Goal: Information Seeking & Learning: Learn about a topic

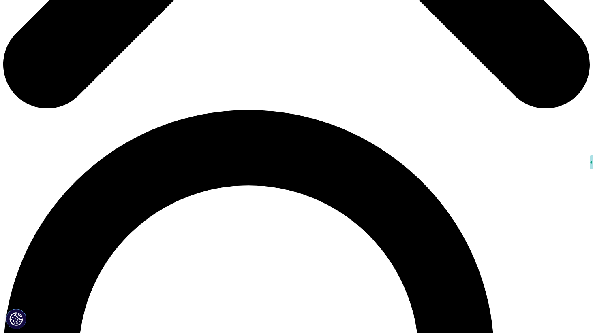
scroll to position [512, 0]
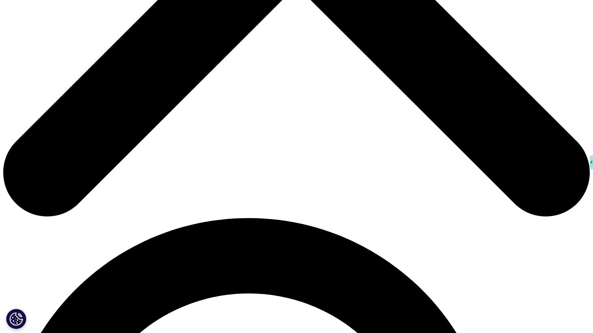
scroll to position [382, 0]
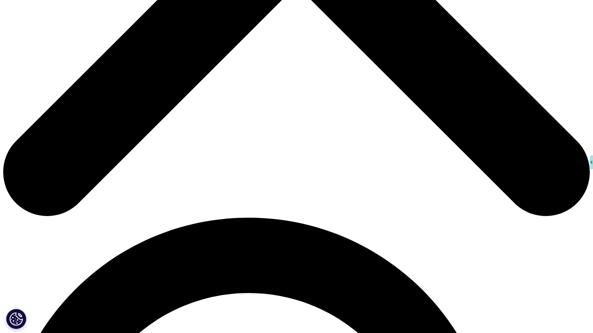
drag, startPoint x: 139, startPoint y: 97, endPoint x: 318, endPoint y: 131, distance: 181.4
copy p "Companion diagnostics are tests or assays that help identify patients who are m…"
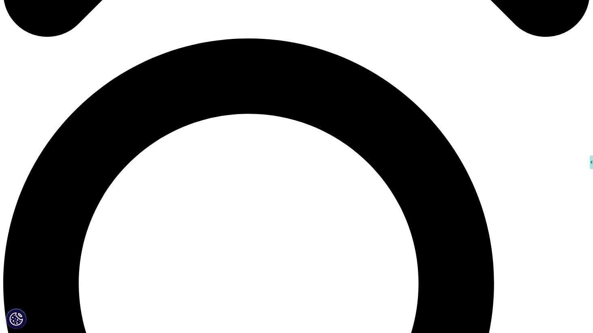
scroll to position [561, 0]
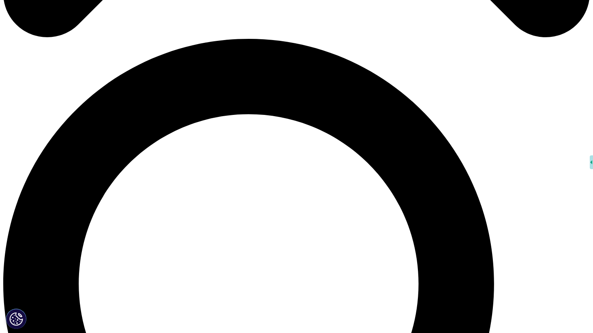
drag, startPoint x: 299, startPoint y: 206, endPoint x: 158, endPoint y: 204, distance: 141.8
copy p "developed alongside a specific therapeutic drug;"
drag, startPoint x: 381, startPoint y: 205, endPoint x: 385, endPoint y: 209, distance: 5.4
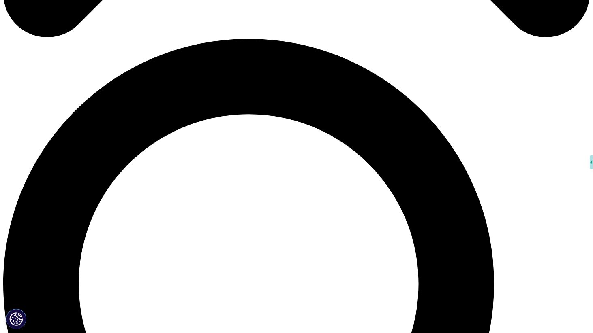
copy p "biochemical assay that determines if the patient is likely to benefit from trea…"
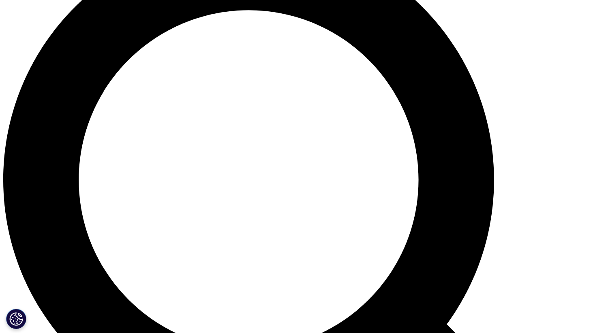
scroll to position [690, 0]
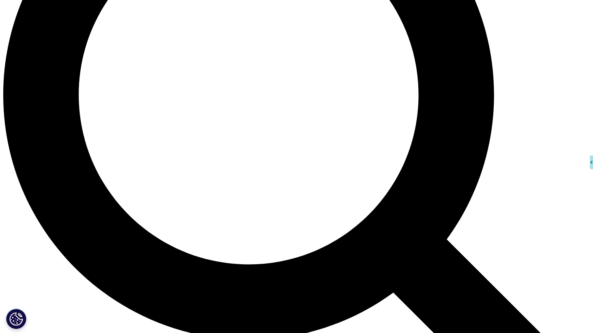
scroll to position [755, 0]
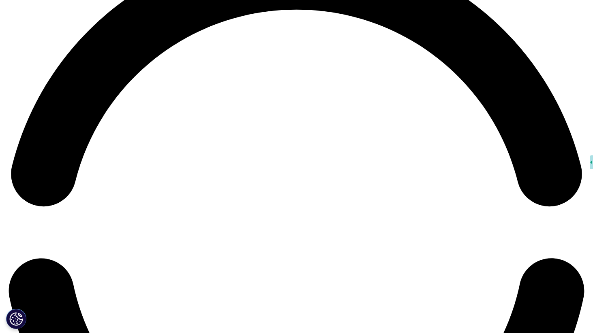
scroll to position [1244, 0]
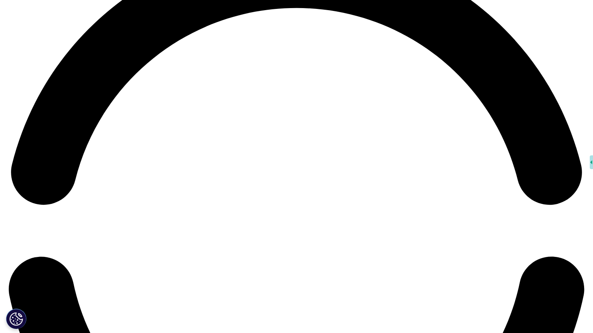
drag, startPoint x: 140, startPoint y: 158, endPoint x: 267, endPoint y: 160, distance: 127.2
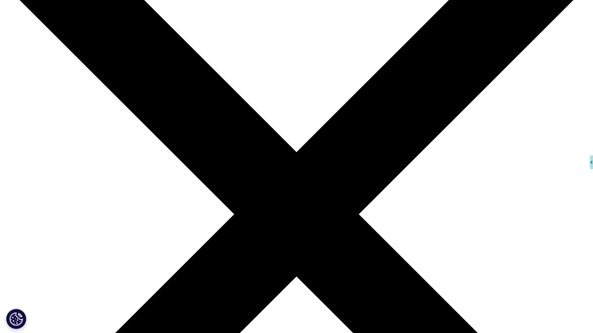
scroll to position [44, 0]
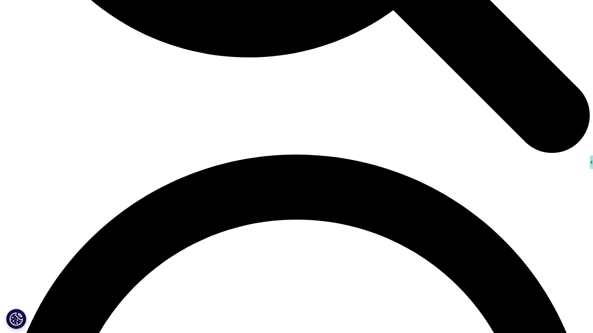
scroll to position [1094, 0]
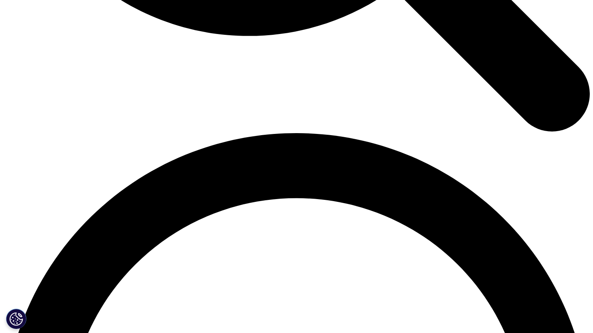
scroll to position [1046, 0]
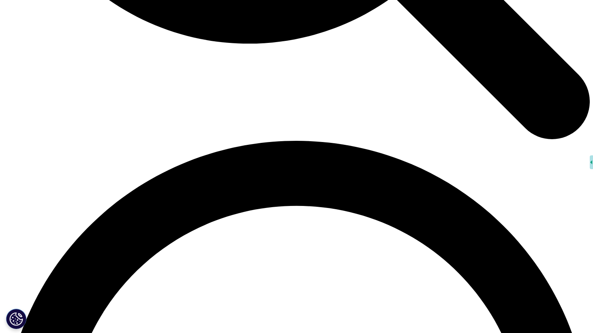
drag, startPoint x: 254, startPoint y: 82, endPoint x: 184, endPoint y: 84, distance: 69.3
copy p "immunohistochemical"
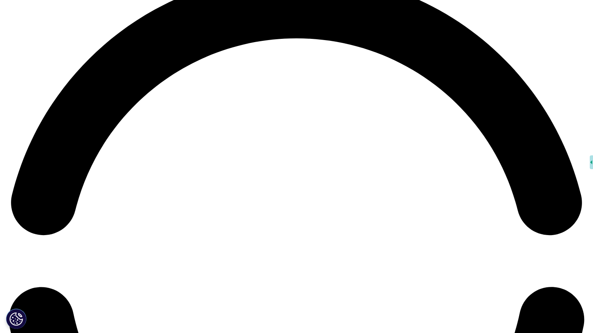
scroll to position [1435, 0]
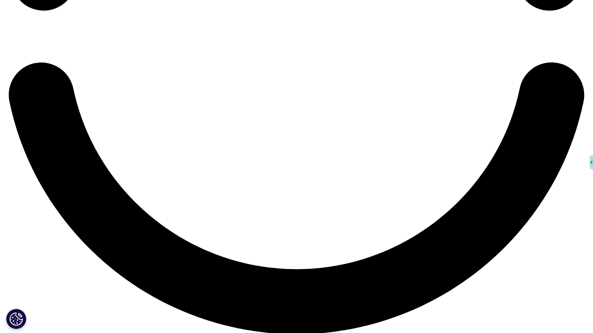
scroll to position [1450, 0]
